Goal: Transaction & Acquisition: Purchase product/service

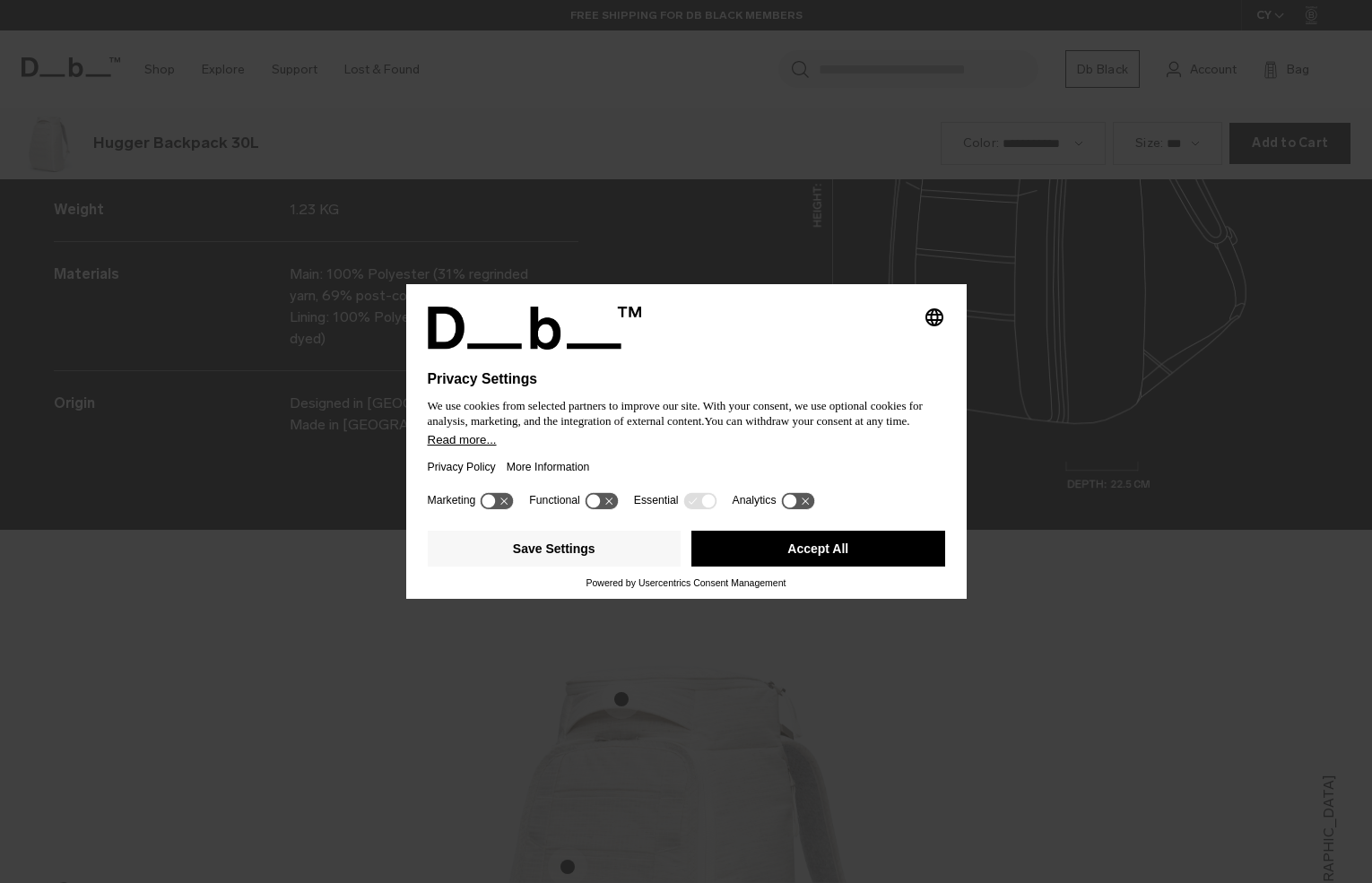
scroll to position [2650, 0]
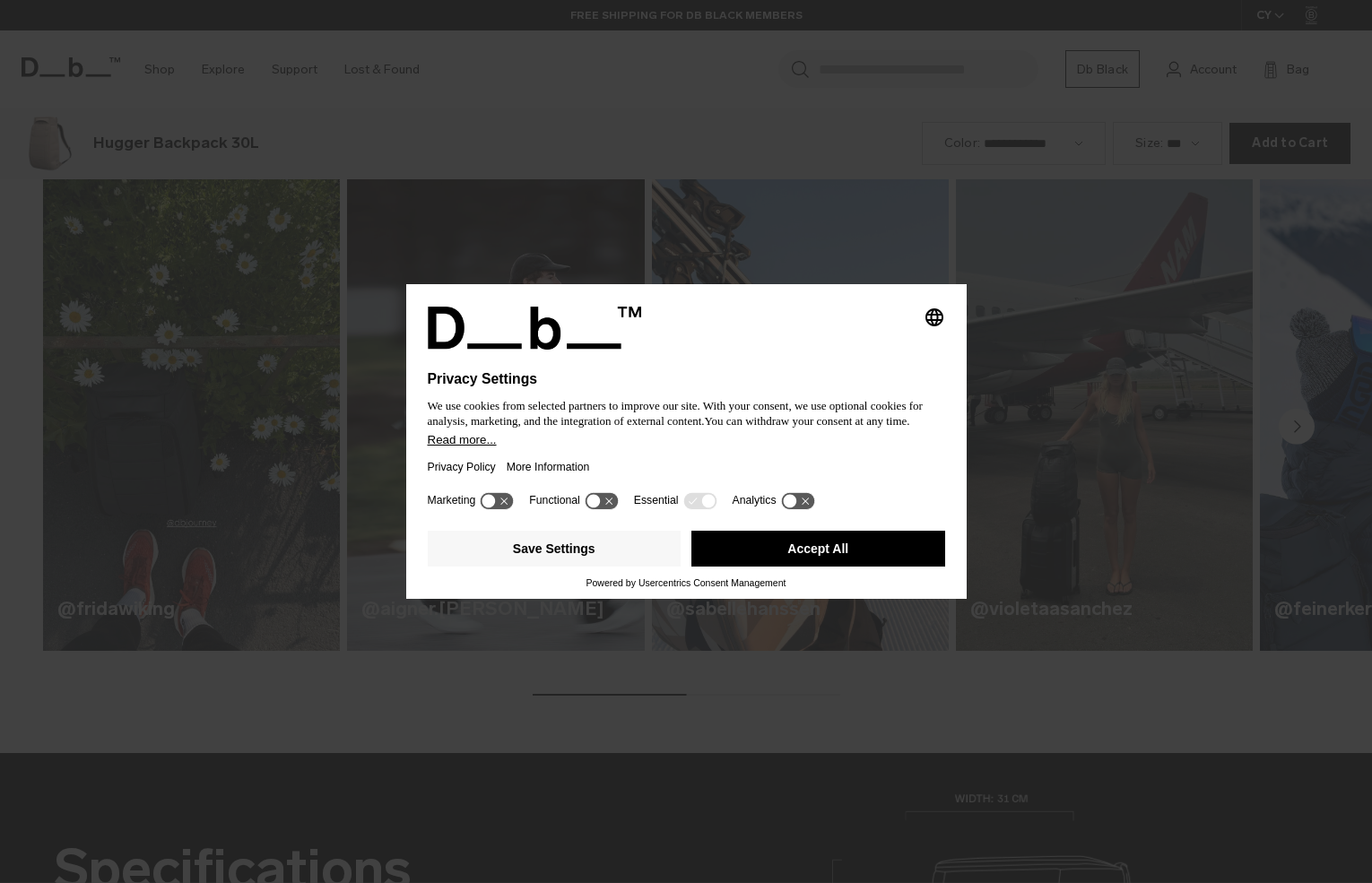
scroll to position [1766, 0]
